Goal: Information Seeking & Learning: Check status

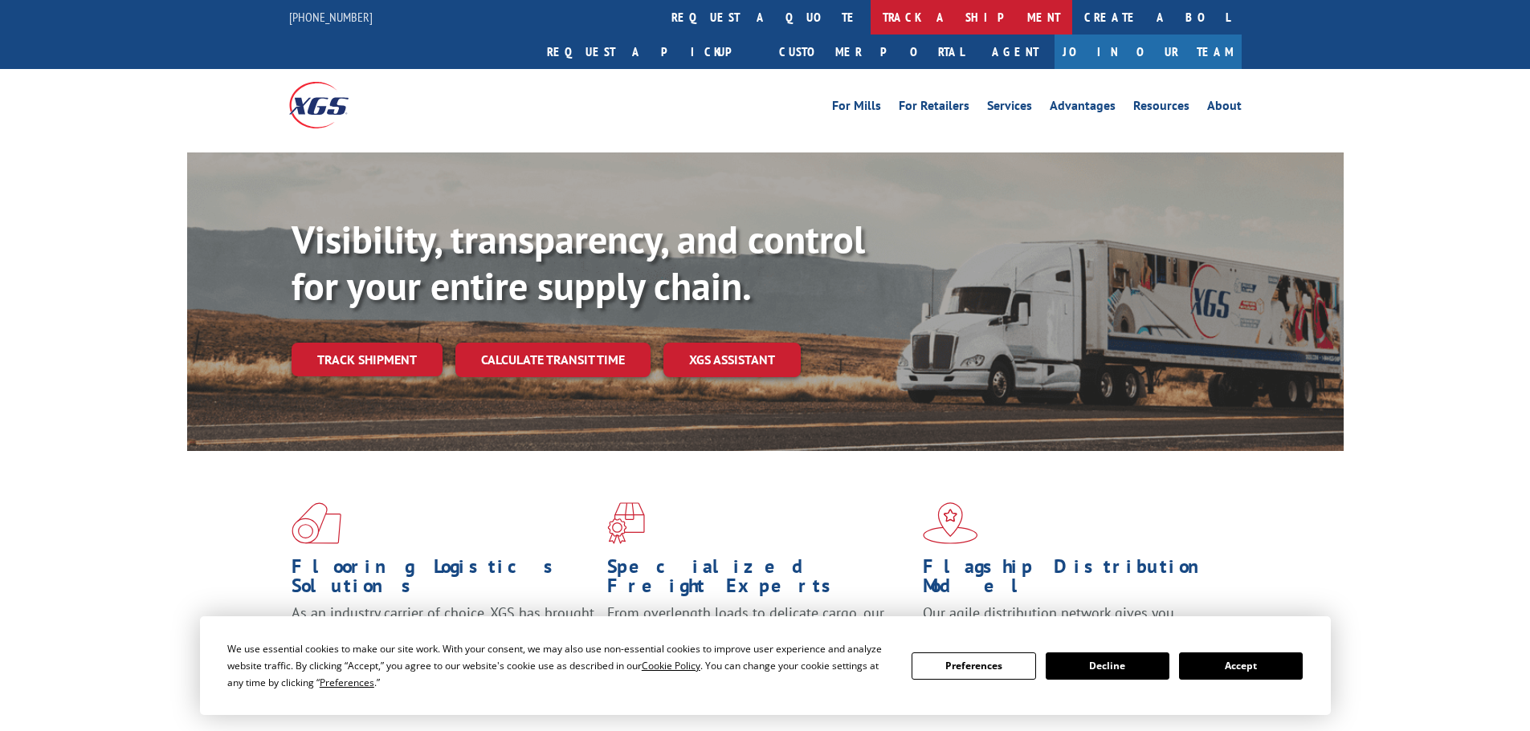
click at [870, 14] on link "track a shipment" at bounding box center [971, 17] width 202 height 35
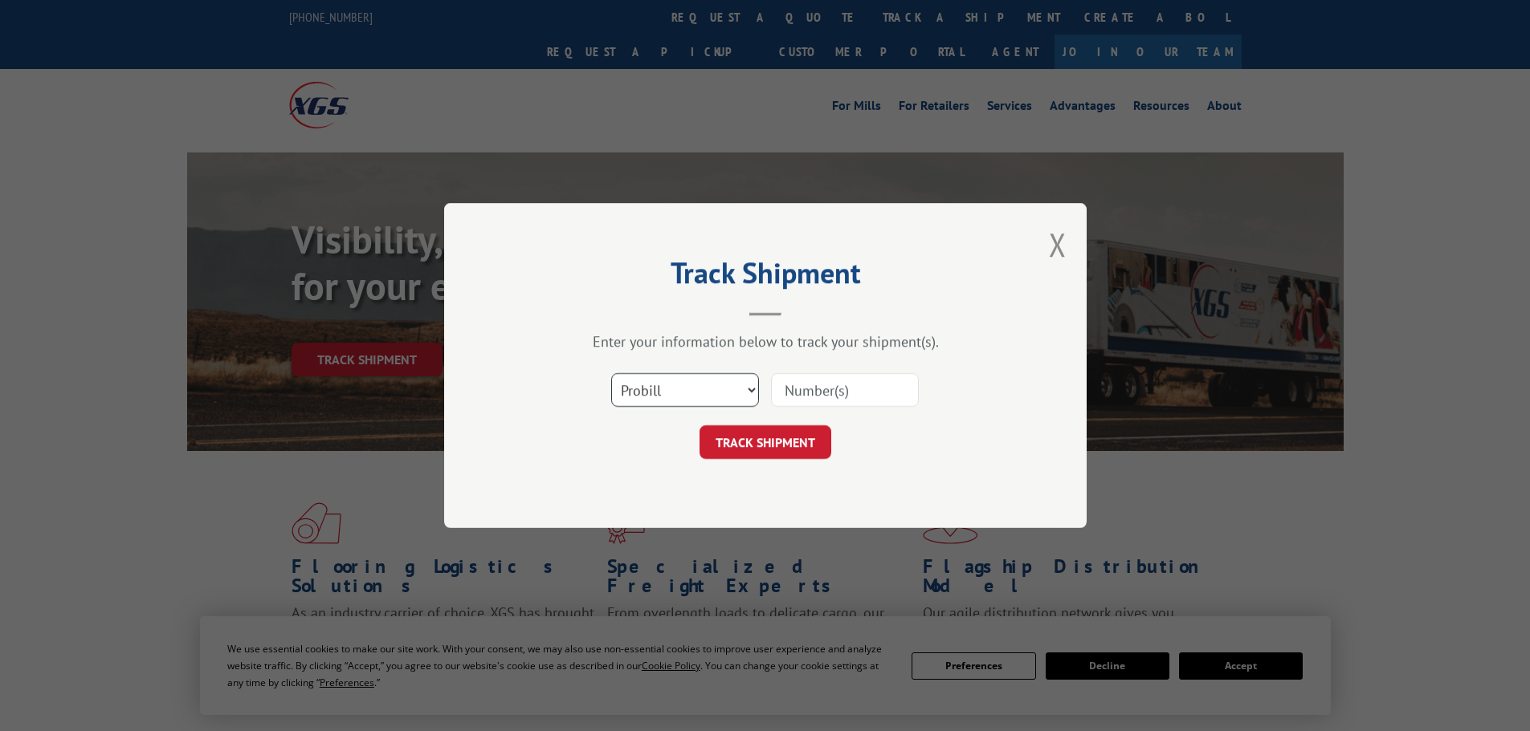
click at [678, 392] on select "Select category... Probill BOL PO" at bounding box center [685, 390] width 148 height 34
select select "bol"
click at [611, 373] on select "Select category... Probill BOL PO" at bounding box center [685, 390] width 148 height 34
click at [862, 392] on input at bounding box center [845, 390] width 148 height 34
type input "544908"
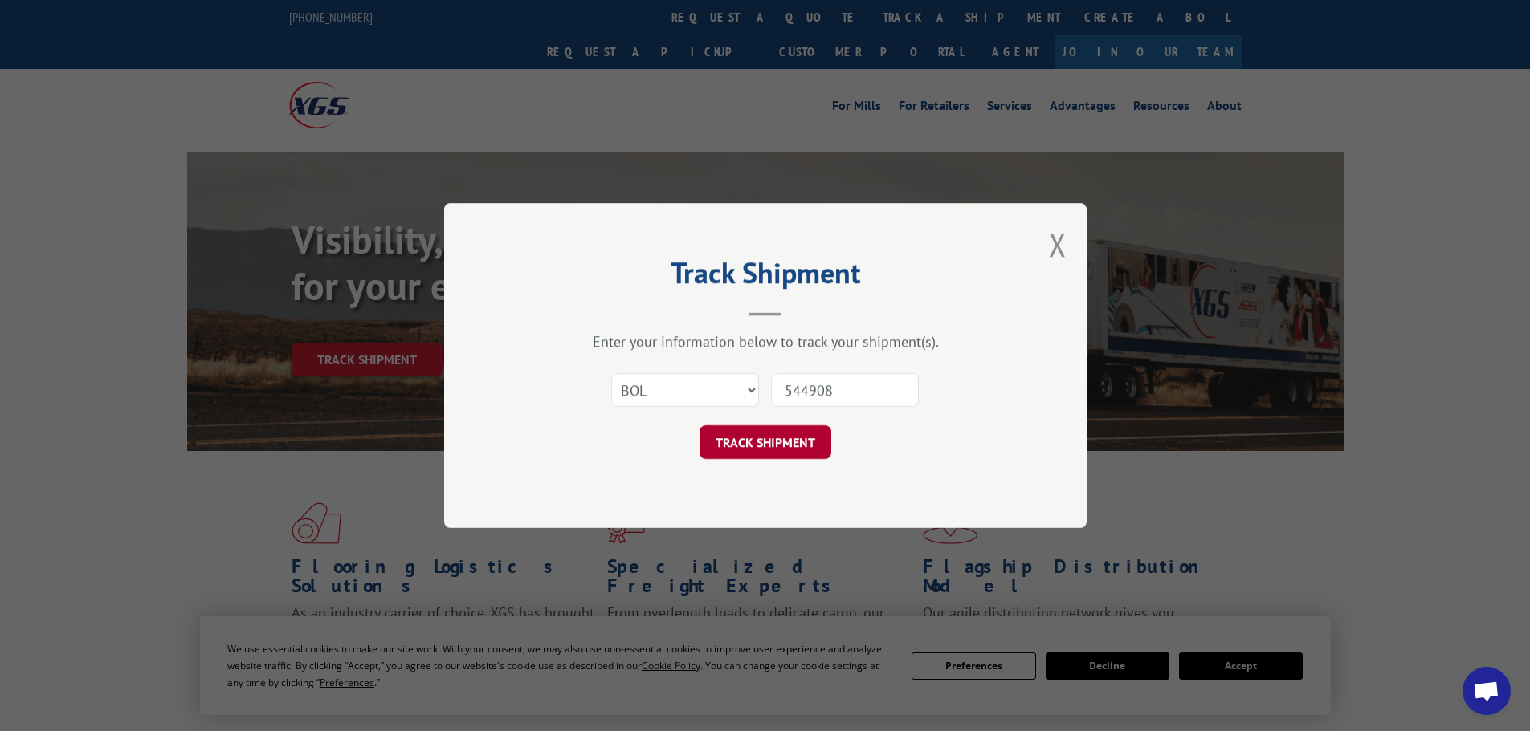
click at [785, 439] on button "TRACK SHIPMENT" at bounding box center [765, 443] width 132 height 34
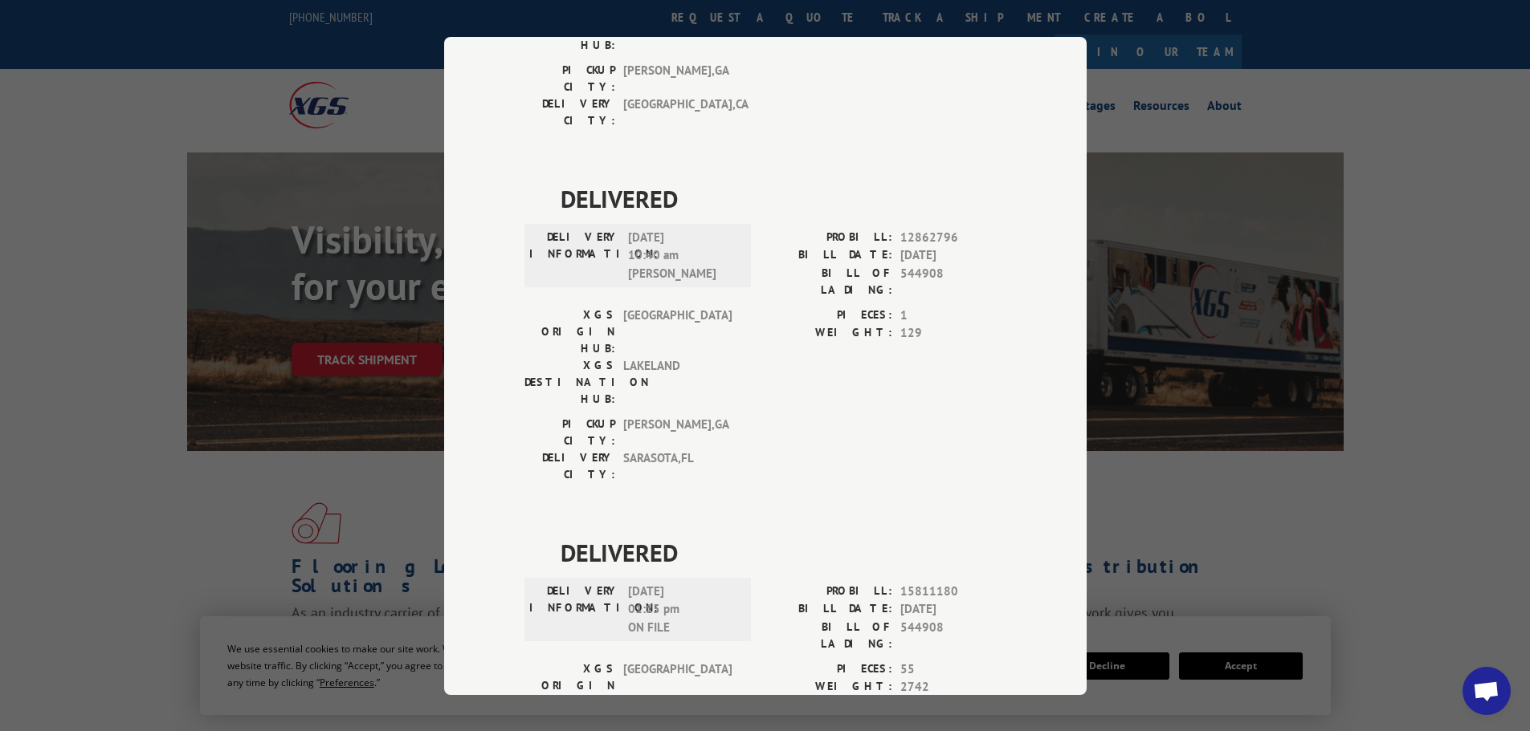
scroll to position [1124, 0]
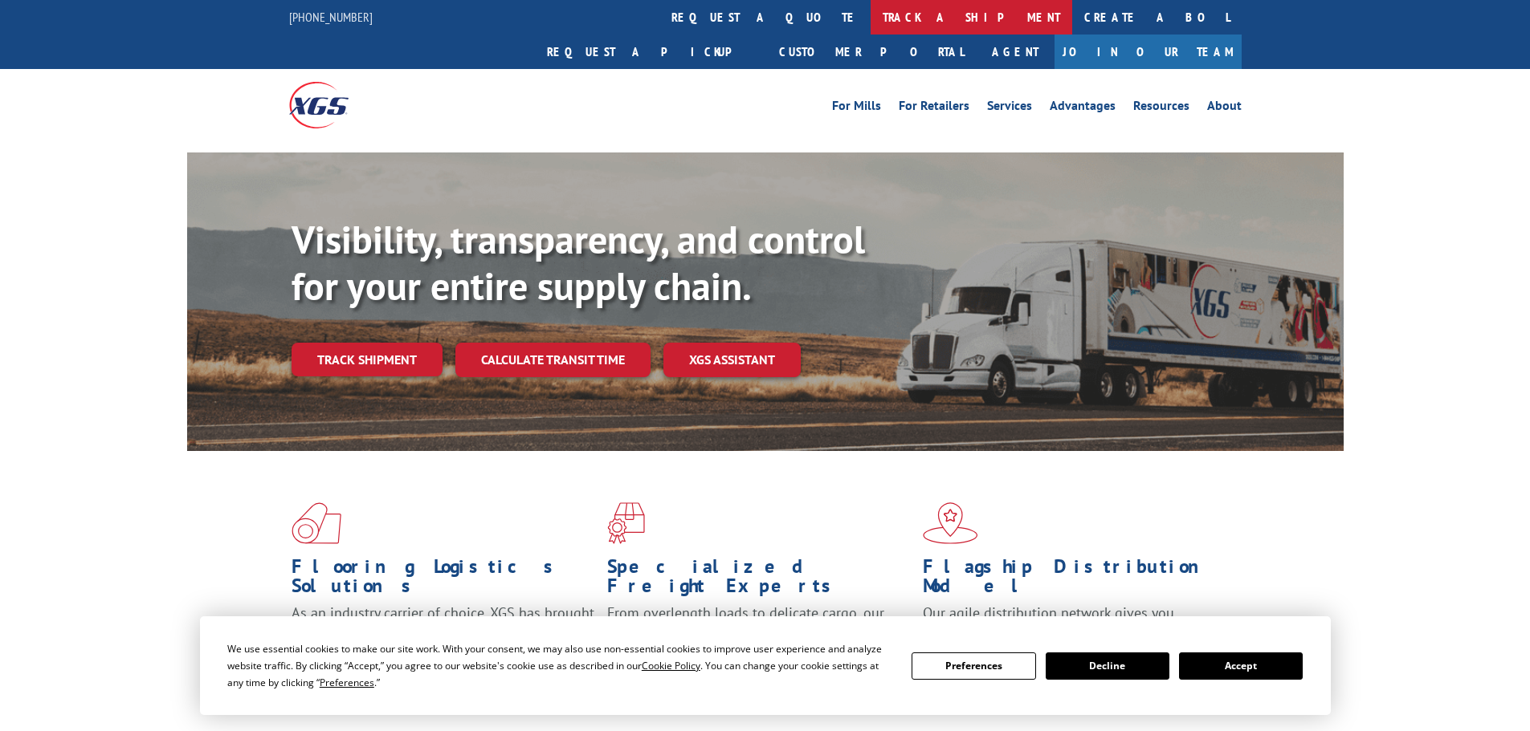
click at [870, 19] on link "track a shipment" at bounding box center [971, 17] width 202 height 35
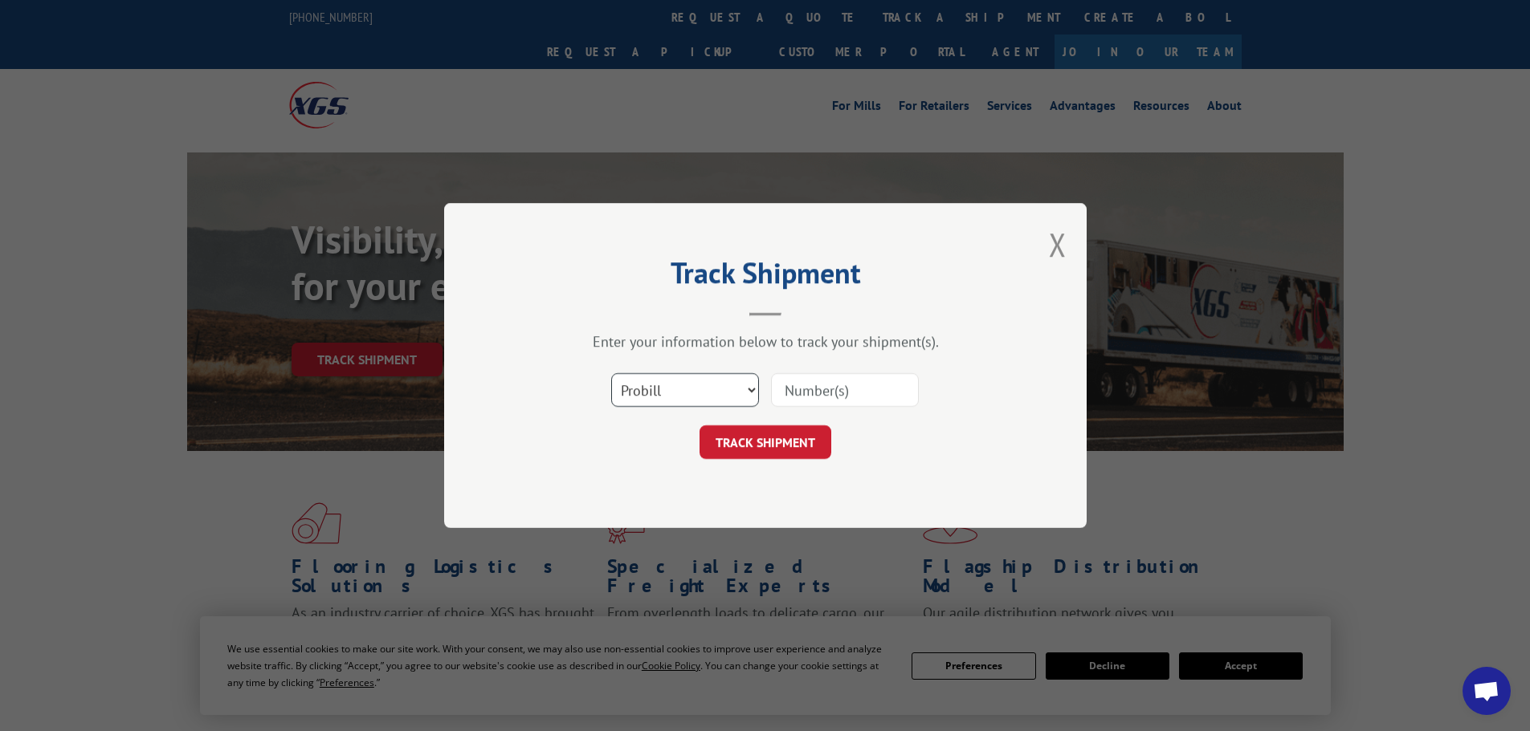
click at [678, 379] on select "Select category... Probill BOL PO" at bounding box center [685, 390] width 148 height 34
select select "bol"
click at [611, 373] on select "Select category... Probill BOL PO" at bounding box center [685, 390] width 148 height 34
click at [812, 391] on input at bounding box center [845, 390] width 148 height 34
type input "5549089"
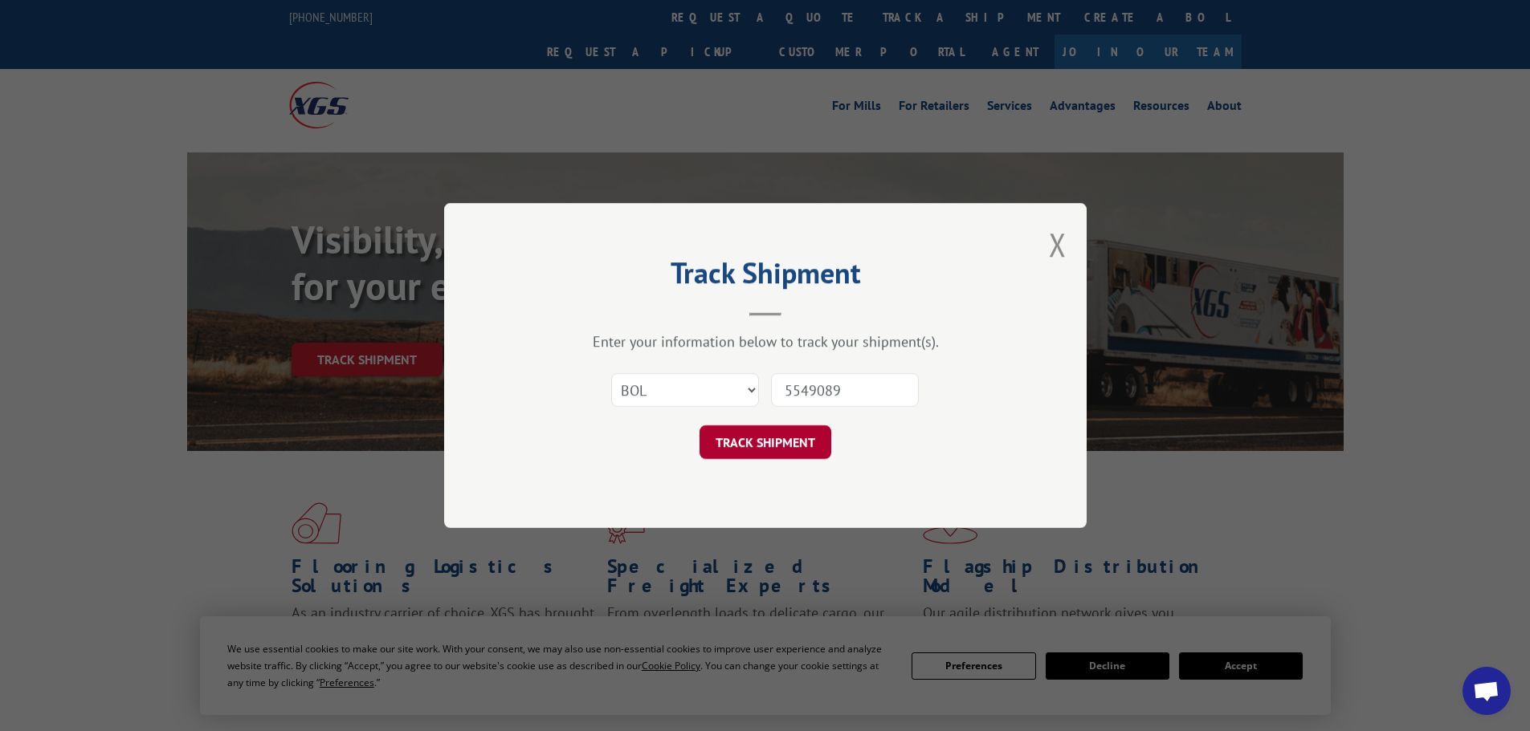
click at [797, 438] on button "TRACK SHIPMENT" at bounding box center [765, 443] width 132 height 34
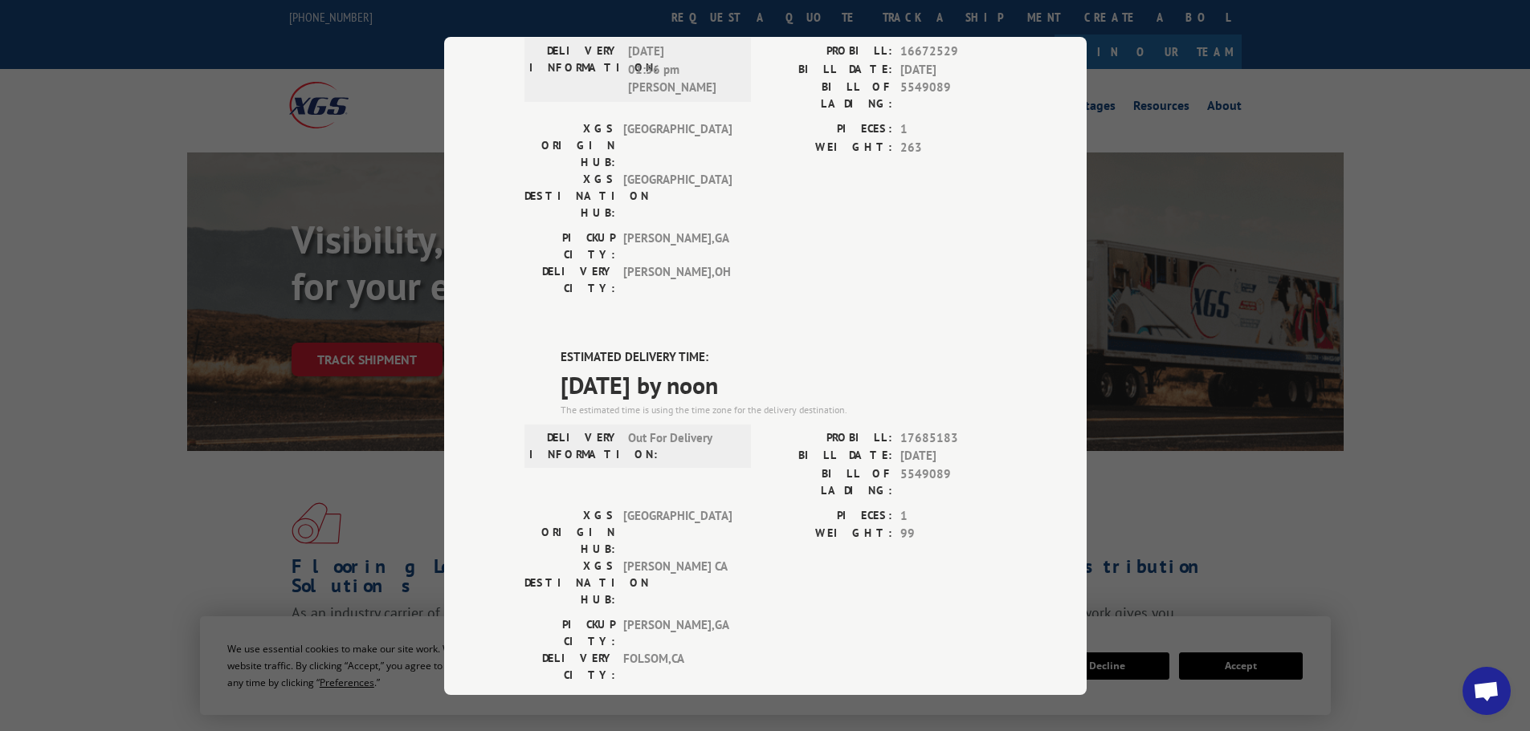
scroll to position [241, 0]
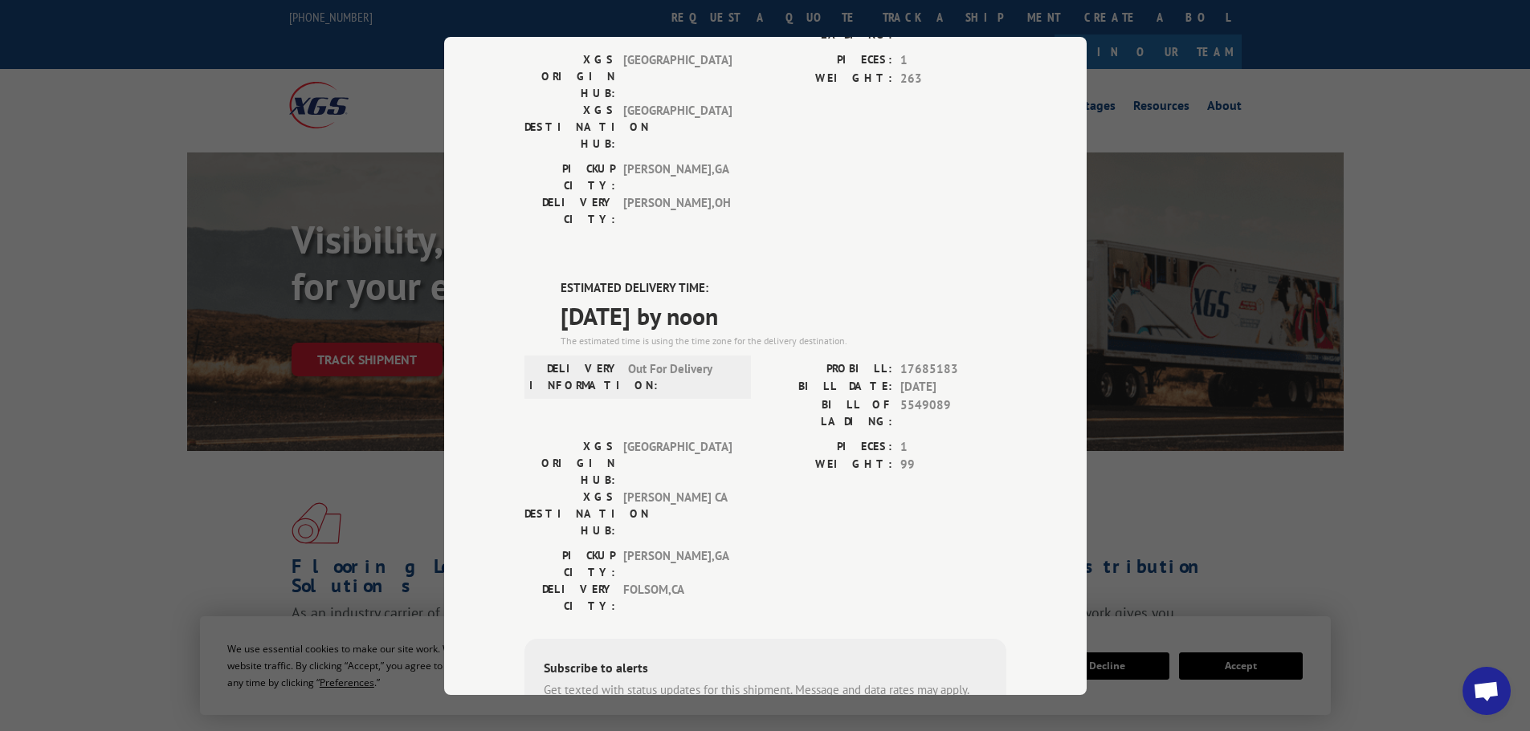
click at [1261, 487] on div "Track Shipment DELIVERED DELIVERY INFORMATION: [DATE] 01:56 pm [PERSON_NAME]: 1…" at bounding box center [765, 365] width 1530 height 731
click at [1160, 231] on div "Track Shipment DELIVERED DELIVERY INFORMATION: [DATE] 01:56 pm [PERSON_NAME]: 1…" at bounding box center [765, 365] width 1530 height 731
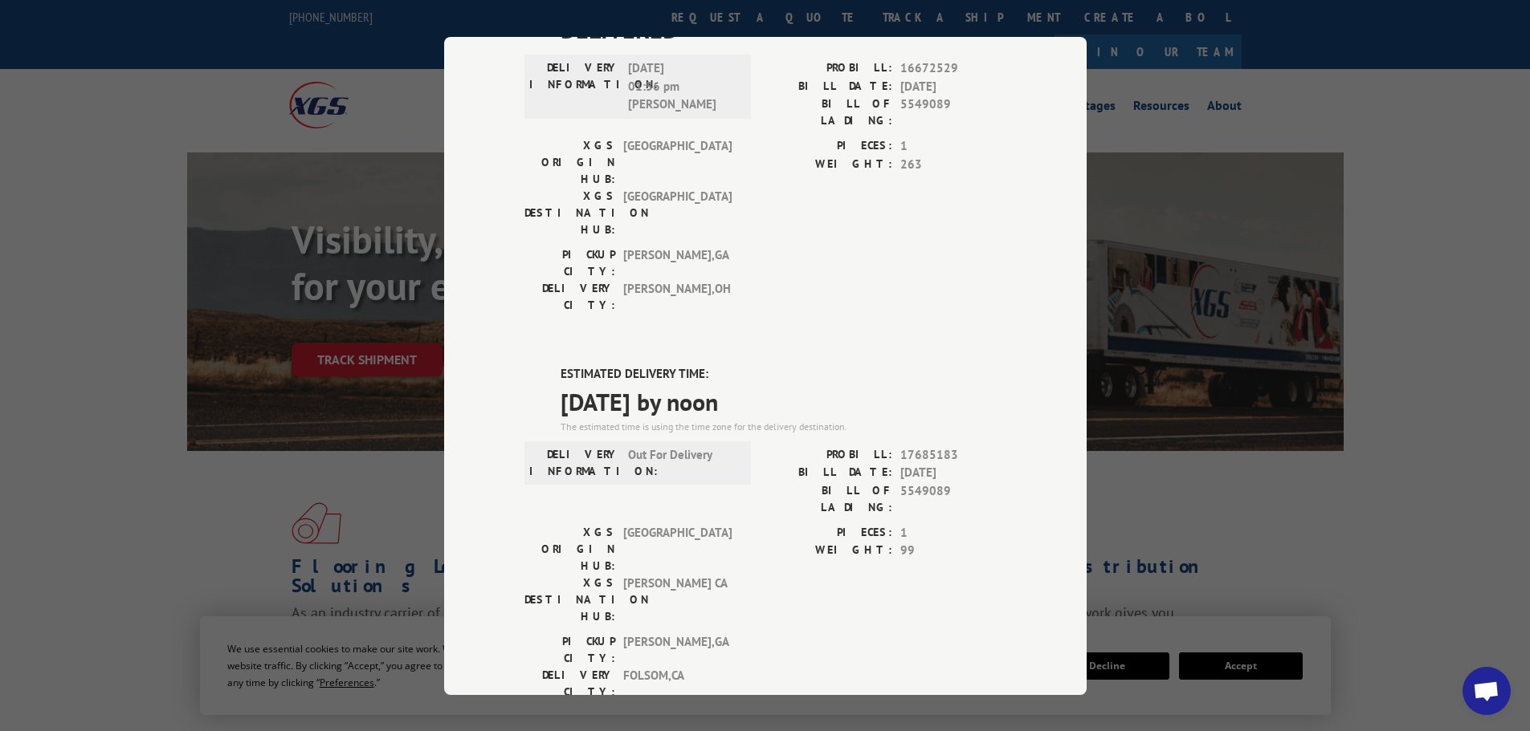
scroll to position [0, 0]
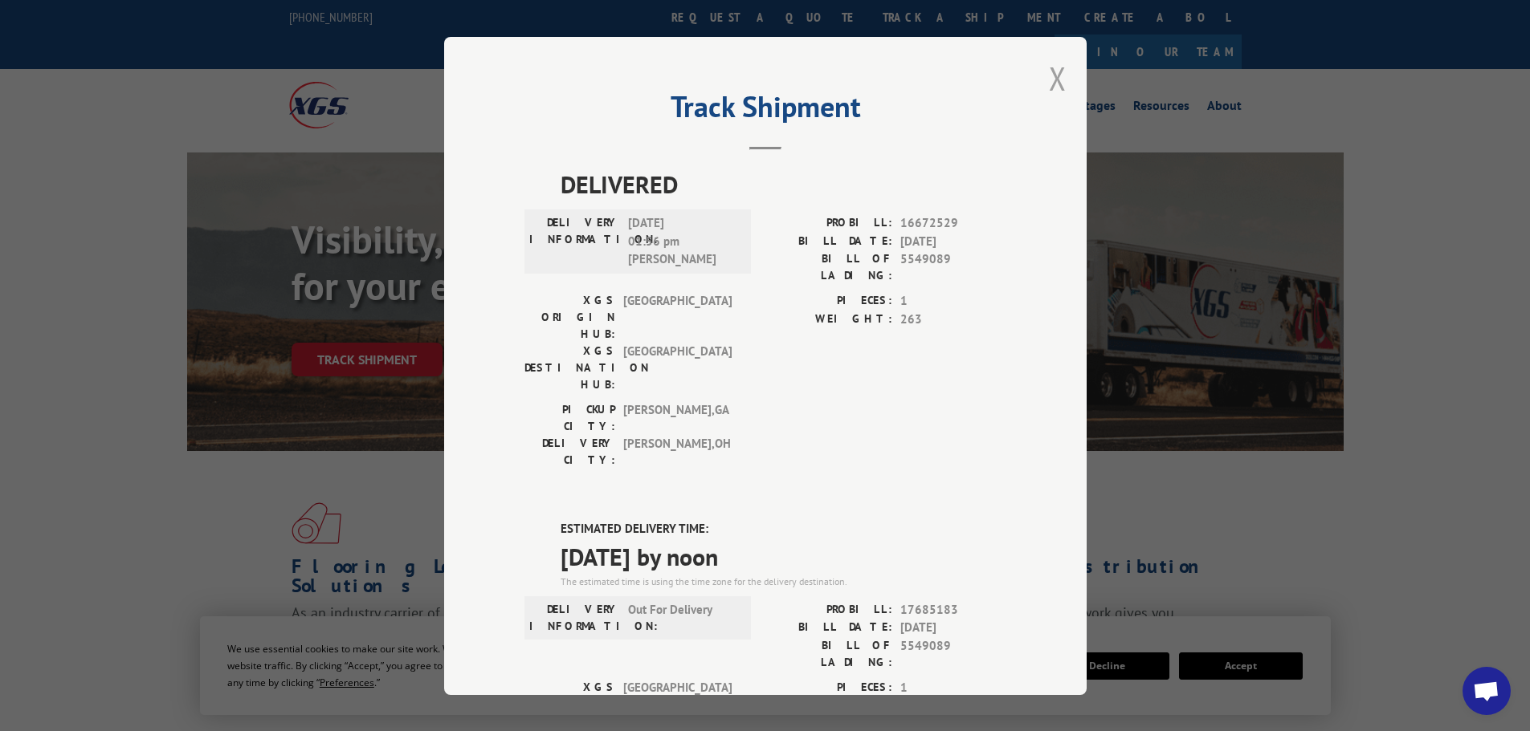
click at [1049, 77] on button "Close modal" at bounding box center [1058, 78] width 18 height 43
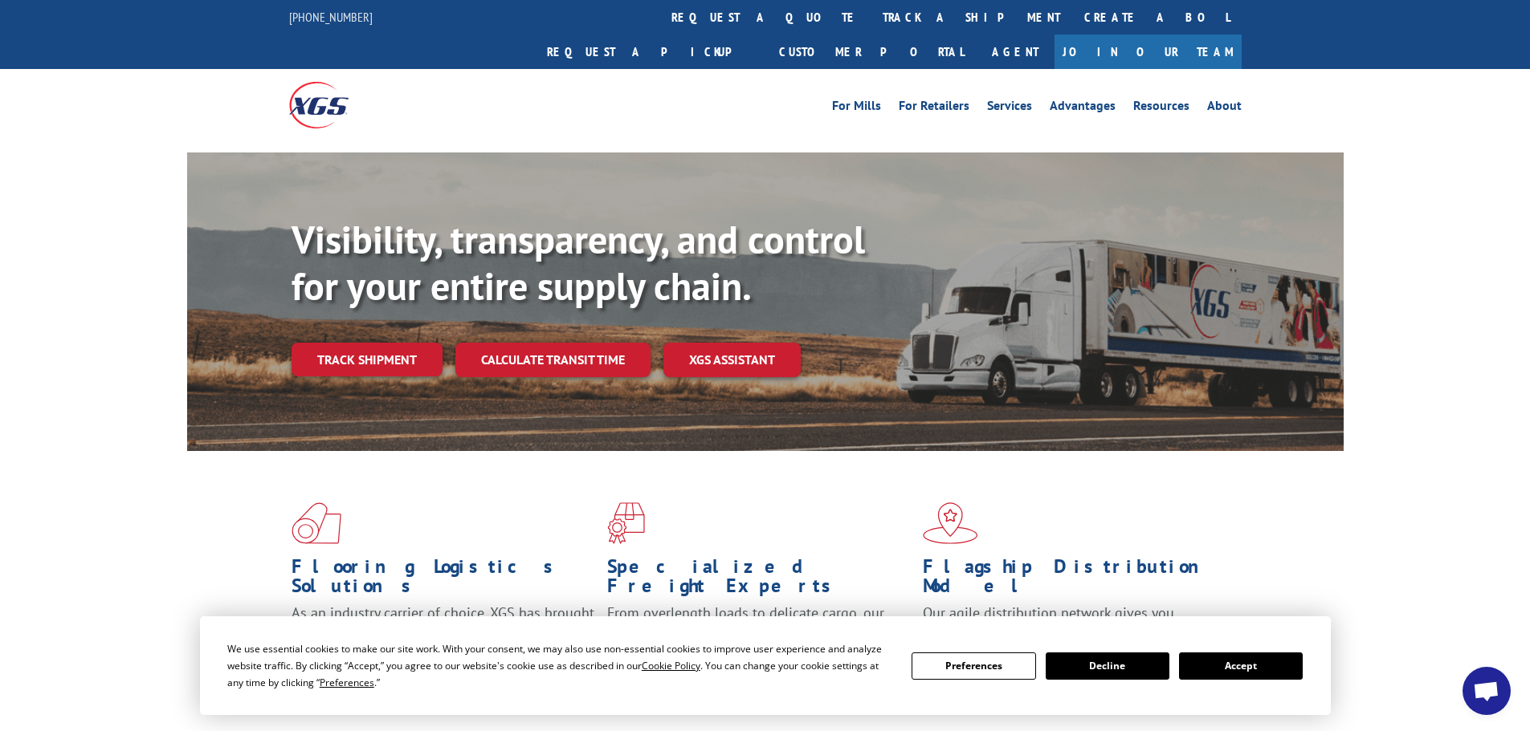
click at [1251, 671] on button "Accept" at bounding box center [1241, 666] width 124 height 27
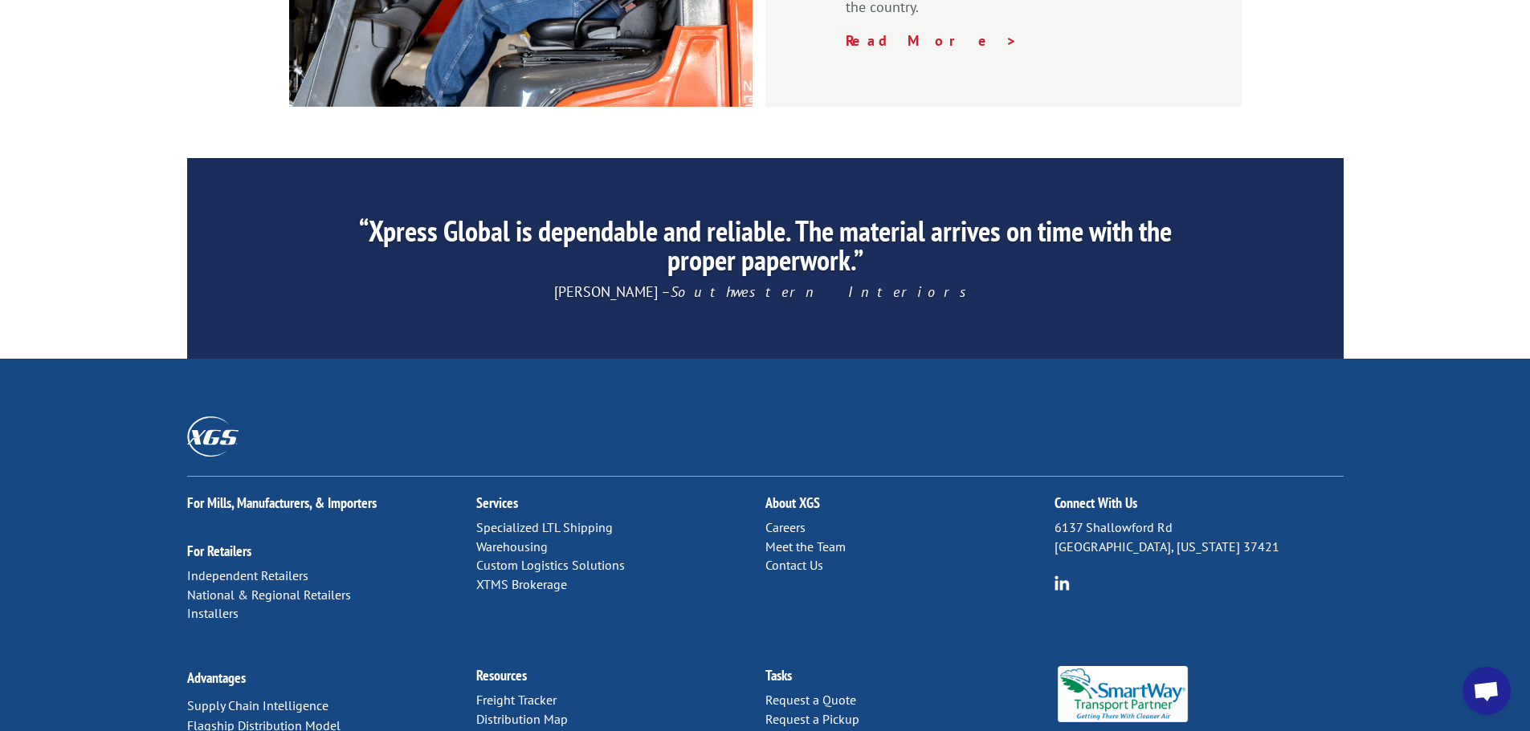
scroll to position [2447, 0]
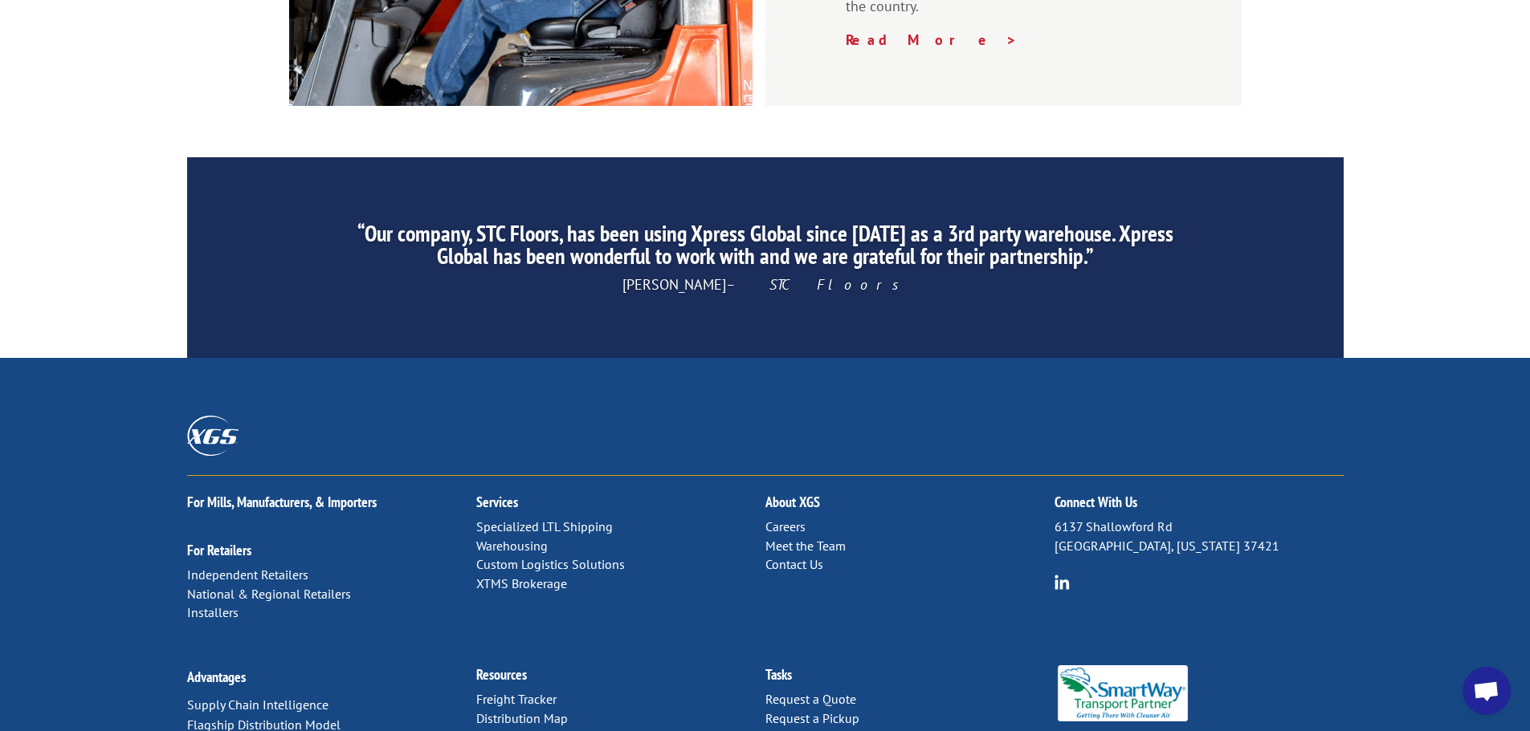
click at [798, 556] on link "Contact Us" at bounding box center [794, 564] width 58 height 16
